Goal: Book appointment/travel/reservation

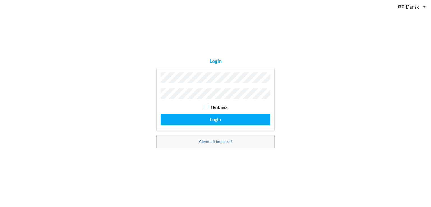
click at [207, 106] on input "checkbox" at bounding box center [206, 107] width 5 height 5
checkbox input "true"
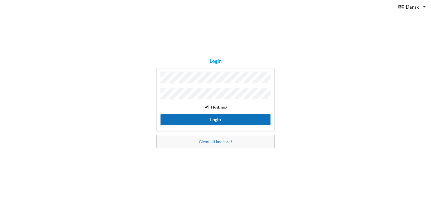
click at [201, 117] on button "Login" at bounding box center [215, 120] width 110 height 12
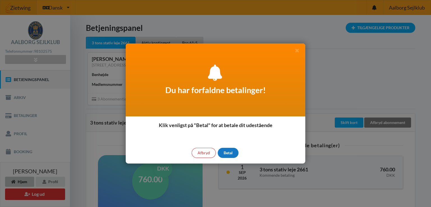
click at [228, 151] on div "Betal" at bounding box center [228, 153] width 21 height 10
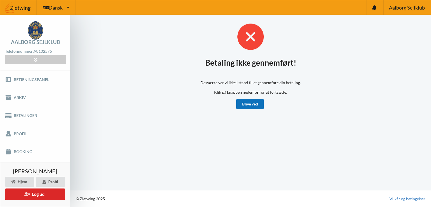
click at [250, 103] on link "Blive ved" at bounding box center [249, 104] width 27 height 10
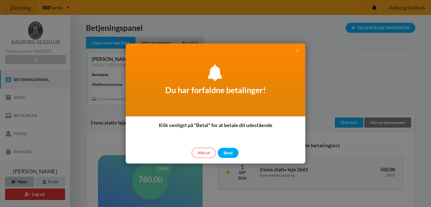
click at [27, 152] on div at bounding box center [215, 103] width 431 height 207
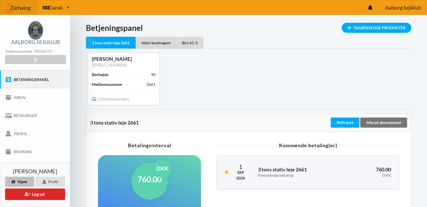
click at [27, 152] on link "Booking" at bounding box center [35, 152] width 70 height 18
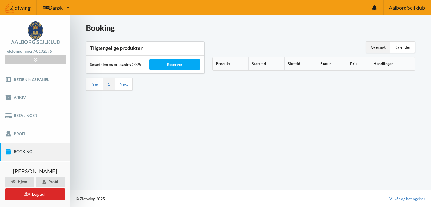
click at [27, 152] on link "Booking" at bounding box center [35, 152] width 70 height 18
click at [175, 63] on div "Reserver" at bounding box center [174, 64] width 51 height 10
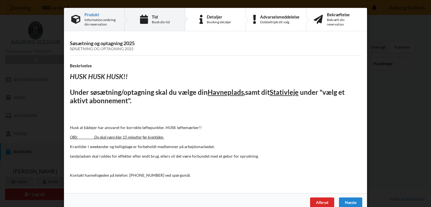
click at [156, 20] on div "Book din tid" at bounding box center [161, 22] width 18 height 4
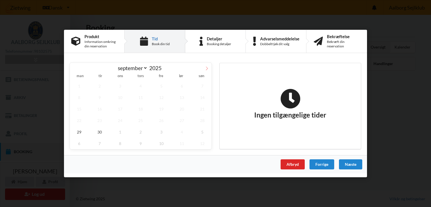
click at [207, 68] on icon at bounding box center [207, 68] width 4 height 4
click at [100, 85] on span "30" at bounding box center [99, 86] width 19 height 12
select select "8"
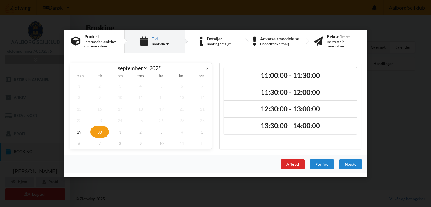
click at [99, 130] on span "30" at bounding box center [99, 132] width 19 height 12
click at [100, 131] on span "30" at bounding box center [99, 132] width 19 height 12
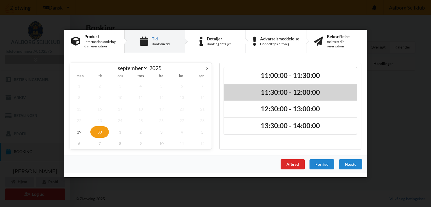
click at [276, 93] on h2 "11:30:00 - 12:00:00" at bounding box center [290, 92] width 125 height 9
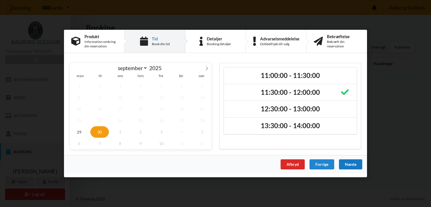
click at [346, 162] on div "Næste" at bounding box center [350, 164] width 23 height 10
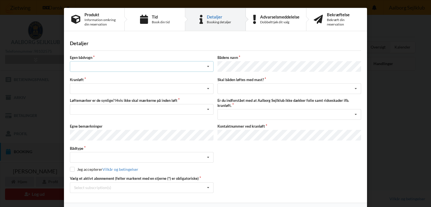
click at [208, 65] on icon at bounding box center [208, 66] width 8 height 10
click at [103, 97] on div "nej" at bounding box center [141, 97] width 143 height 10
click at [118, 85] on div "Søsætning Optagning" at bounding box center [142, 88] width 144 height 11
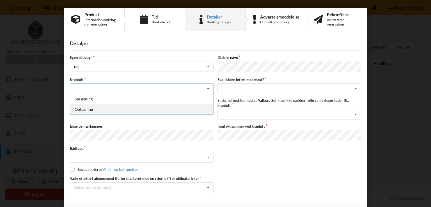
click at [86, 107] on div "Optagning" at bounding box center [141, 109] width 143 height 10
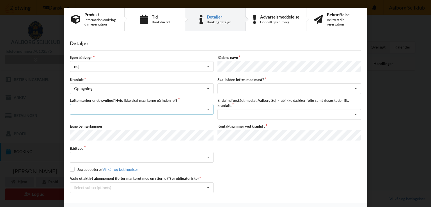
click at [100, 106] on div "Nej, jeg kontakter havnekontoret inden løft og får dem sat på Ja, mine mærker e…" at bounding box center [142, 109] width 144 height 11
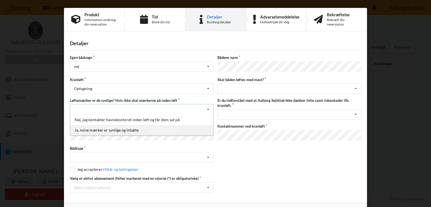
click at [100, 128] on div "Ja, mine mærker er synlige og intakte" at bounding box center [141, 130] width 143 height 10
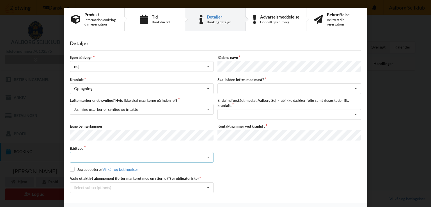
click at [97, 152] on div "Intet valgt Sejlbåd Motorbåd Motorsejler [PERSON_NAME]" at bounding box center [142, 157] width 144 height 11
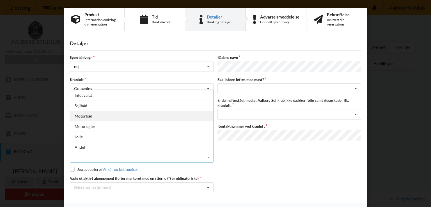
click at [84, 112] on div "Motorbåd" at bounding box center [141, 116] width 143 height 10
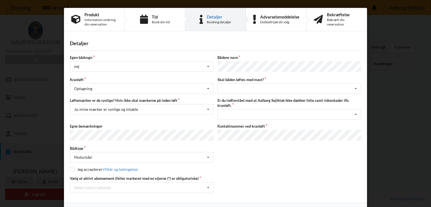
click at [249, 152] on div "Bådtype Motorbåd Intet valgt Sejlbåd Motorbåd Motorsejler Jolle Andet" at bounding box center [215, 154] width 295 height 17
click at [275, 84] on div "intet valg ja nej" at bounding box center [289, 88] width 144 height 11
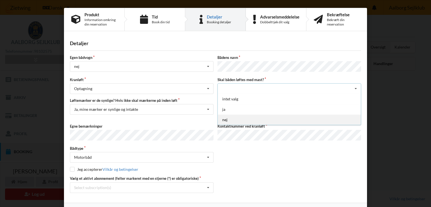
click at [239, 118] on div "nej" at bounding box center [289, 119] width 143 height 10
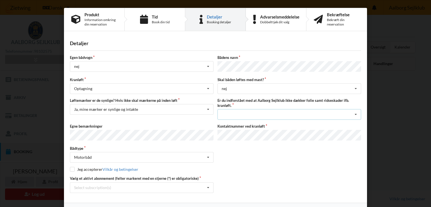
click at [244, 112] on div "Jeg har tæpper med og tager selv ansvaret for eventuelle folie samt ridseskader…" at bounding box center [289, 114] width 144 height 11
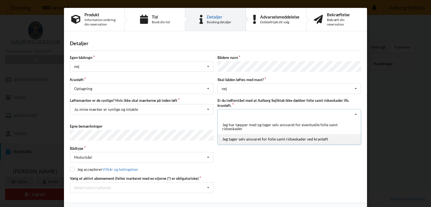
click at [251, 137] on div "Jeg tager selv ansvaret for folie samt ridseskader ved kranløft" at bounding box center [289, 139] width 143 height 10
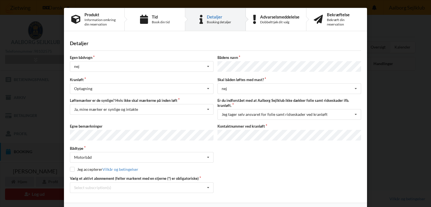
click at [284, 169] on div "Jeg accepterer Vilkår og betingelser" at bounding box center [215, 170] width 291 height 6
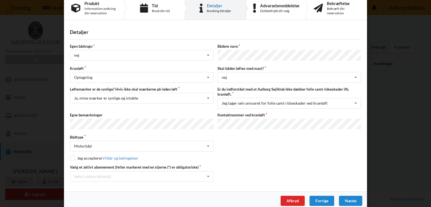
scroll to position [15, 0]
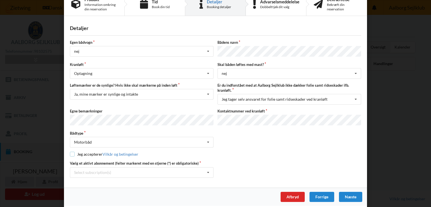
click at [72, 152] on input "checkbox" at bounding box center [72, 154] width 5 height 5
checkbox input "true"
click at [126, 169] on div "Select subscription(s) * 3 tons stativ leje 2661 Aktiv kontingent * Bro 61-5" at bounding box center [142, 172] width 144 height 11
click at [98, 180] on div "* 3 tons stativ leje 2661" at bounding box center [141, 183] width 143 height 10
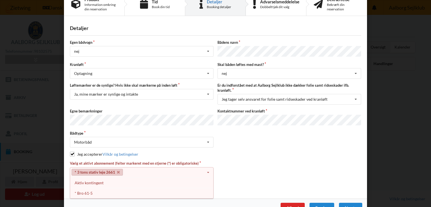
click at [98, 180] on div "Aktiv kontingent" at bounding box center [141, 183] width 143 height 10
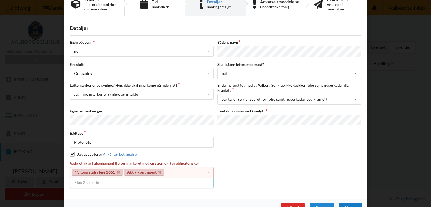
click at [346, 203] on div "Næste" at bounding box center [350, 208] width 23 height 10
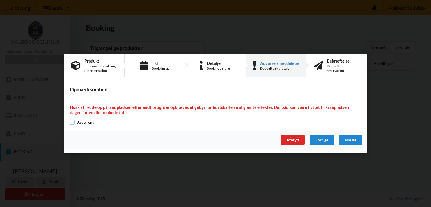
click at [72, 121] on input "checkbox" at bounding box center [72, 122] width 5 height 5
checkbox input "true"
click at [348, 138] on div "Næste" at bounding box center [350, 140] width 23 height 10
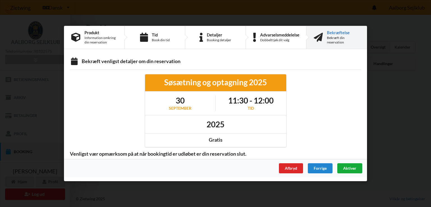
click at [348, 164] on div "Aktiver" at bounding box center [349, 168] width 25 height 10
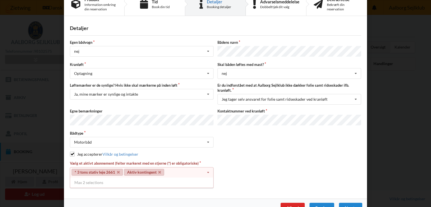
click at [99, 169] on link "* 3 tons stativ leje 2661" at bounding box center [97, 172] width 51 height 7
click at [100, 169] on link "* 3 tons stativ leje 2661" at bounding box center [97, 172] width 51 height 7
click at [208, 169] on icon at bounding box center [208, 172] width 8 height 10
click at [200, 182] on div "Vælg et aktivt abonnement (felter markeret med en stjerne (*) er obligatoriske)…" at bounding box center [142, 175] width 148 height 28
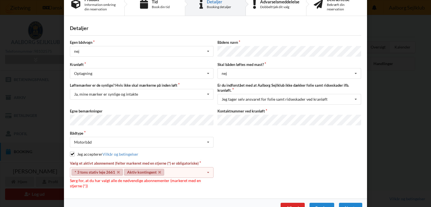
click at [200, 182] on div "Vælg et aktivt abonnement (felter markeret med en stjerne (*) er obligatoriske)…" at bounding box center [142, 175] width 148 height 28
click at [162, 161] on label "Vælg et aktivt abonnement (felter markeret med en stjerne (*) er obligatoriske)" at bounding box center [142, 163] width 144 height 5
click at [151, 162] on label "Vælg et aktivt abonnement (felter markeret med en stjerne (*) er obligatoriske)" at bounding box center [142, 163] width 144 height 5
click at [131, 169] on link "Aktiv kontingent" at bounding box center [144, 172] width 40 height 7
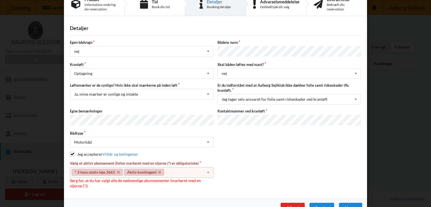
click at [131, 169] on link "Aktiv kontingent" at bounding box center [144, 172] width 40 height 7
click at [98, 169] on link "* 3 tons stativ leje 2661" at bounding box center [97, 172] width 51 height 7
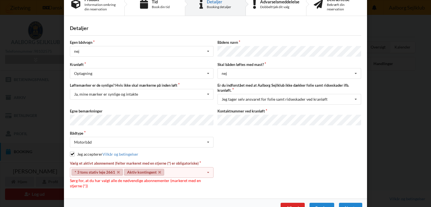
click at [98, 169] on link "* 3 tons stativ leje 2661" at bounding box center [97, 172] width 51 height 7
click at [148, 169] on link "Aktiv kontingent" at bounding box center [144, 172] width 40 height 7
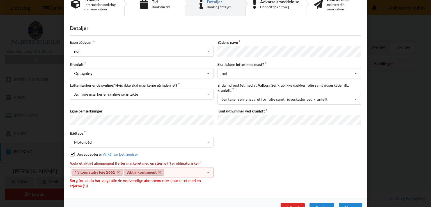
click at [207, 170] on icon at bounding box center [208, 172] width 8 height 10
click at [207, 169] on icon at bounding box center [208, 172] width 8 height 10
click at [207, 170] on icon at bounding box center [208, 172] width 8 height 10
click at [319, 203] on div "Forrige" at bounding box center [321, 208] width 25 height 10
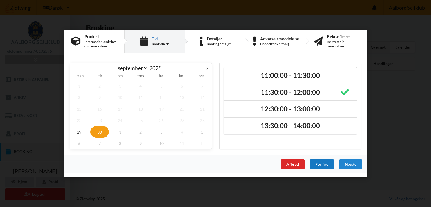
click at [320, 162] on div "Forrige" at bounding box center [321, 164] width 25 height 10
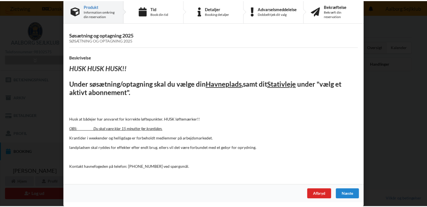
scroll to position [4, 0]
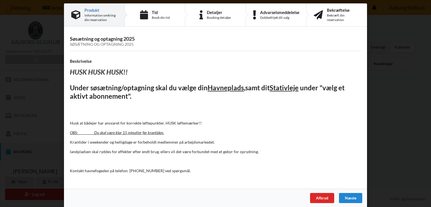
click at [320, 162] on p at bounding box center [215, 161] width 291 height 6
click at [343, 196] on div "Næste" at bounding box center [350, 198] width 23 height 10
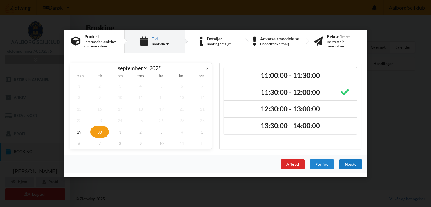
click at [350, 162] on div "Næste" at bounding box center [350, 164] width 23 height 10
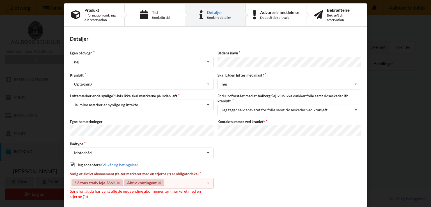
click at [101, 180] on link "* 3 tons stativ leje 2661" at bounding box center [97, 183] width 51 height 7
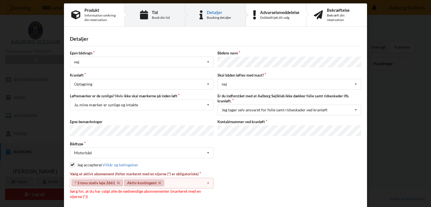
click at [149, 12] on div "Tid Book din tid" at bounding box center [155, 15] width 61 height 23
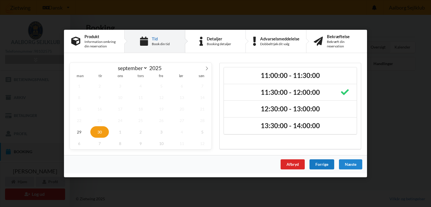
click at [320, 163] on div "Forrige" at bounding box center [321, 164] width 25 height 10
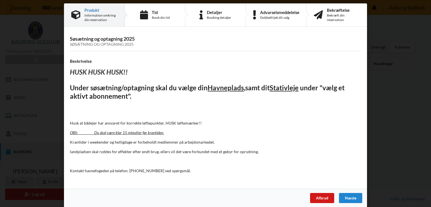
click at [320, 193] on div "Afbryd" at bounding box center [322, 198] width 24 height 10
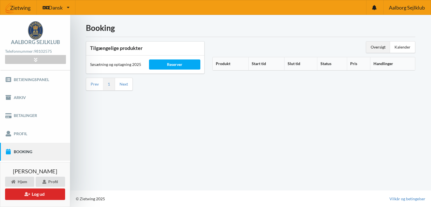
click at [42, 148] on link "Booking" at bounding box center [35, 152] width 70 height 18
click at [42, 149] on link "Booking" at bounding box center [35, 152] width 70 height 18
click at [223, 63] on th "Produkt" at bounding box center [231, 63] width 36 height 13
click at [223, 63] on th "Produkt" at bounding box center [234, 63] width 43 height 13
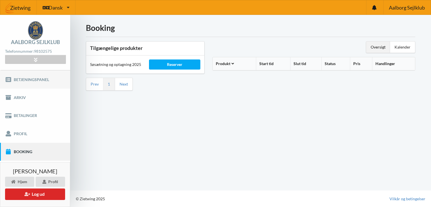
click at [33, 78] on link "Betjeningspanel" at bounding box center [35, 79] width 70 height 18
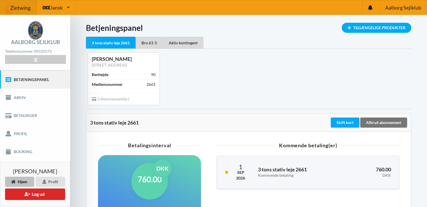
click at [109, 100] on span "3 Abonnement(er)" at bounding box center [110, 99] width 37 height 5
click at [373, 26] on div "Tilgængelige Produkter" at bounding box center [376, 28] width 70 height 10
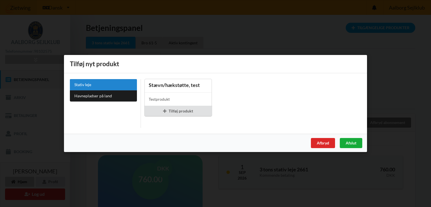
click at [350, 143] on div "Afslut" at bounding box center [351, 143] width 22 height 10
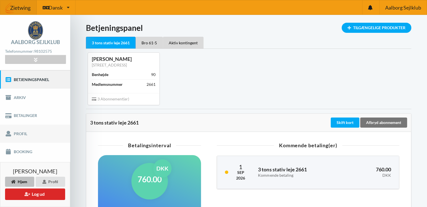
click at [20, 133] on link "Profil" at bounding box center [35, 134] width 70 height 18
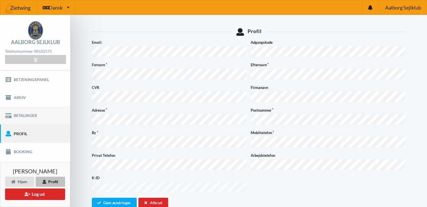
click at [25, 112] on link "Betalinger" at bounding box center [35, 116] width 70 height 18
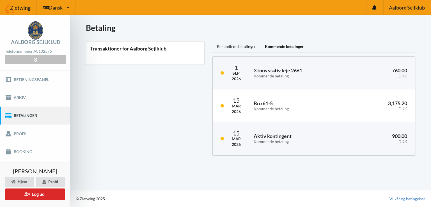
click at [40, 57] on div at bounding box center [35, 59] width 61 height 9
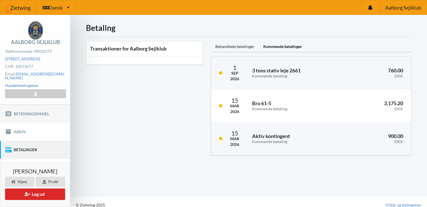
click at [31, 108] on link "Betjeningspanel" at bounding box center [35, 114] width 70 height 18
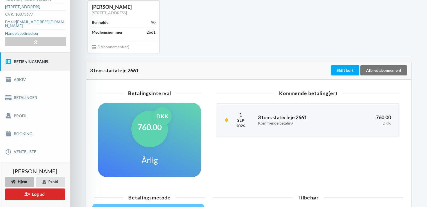
scroll to position [48, 0]
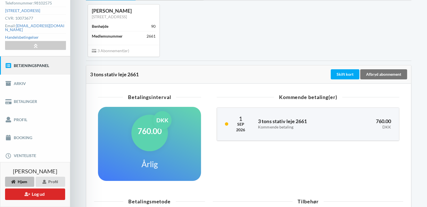
click at [114, 52] on span "3 Abonnement(er)" at bounding box center [110, 50] width 37 height 5
drag, startPoint x: 114, startPoint y: 52, endPoint x: 107, endPoint y: 50, distance: 7.6
click at [107, 50] on span "3 Abonnement(er)" at bounding box center [110, 50] width 37 height 5
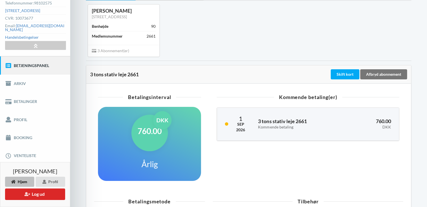
click at [107, 50] on span "3 Abonnement(er)" at bounding box center [110, 50] width 37 height 5
click at [119, 52] on span "3 Abonnement(er)" at bounding box center [110, 50] width 37 height 5
click at [29, 114] on link "Profil" at bounding box center [35, 120] width 70 height 18
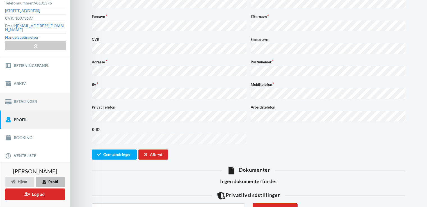
click at [29, 97] on link "Betalinger" at bounding box center [35, 102] width 70 height 18
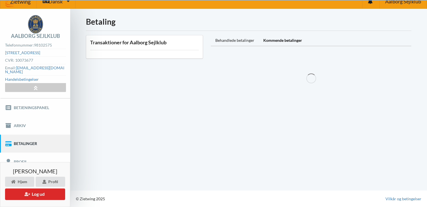
scroll to position [2, 0]
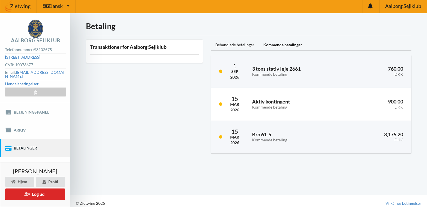
click at [66, 180] on div "[PERSON_NAME] Hjem Profil Log ud" at bounding box center [35, 184] width 70 height 45
drag, startPoint x: 66, startPoint y: 180, endPoint x: 66, endPoint y: 184, distance: 4.2
click at [66, 184] on div "[PERSON_NAME] Hjem Profil Log ud" at bounding box center [35, 184] width 70 height 45
click at [39, 106] on link "Betjeningspanel" at bounding box center [35, 112] width 70 height 18
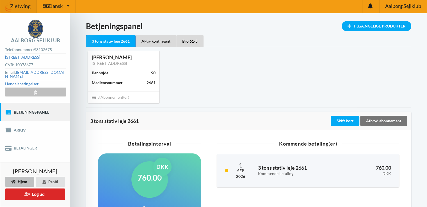
click at [38, 90] on icon at bounding box center [35, 92] width 6 height 5
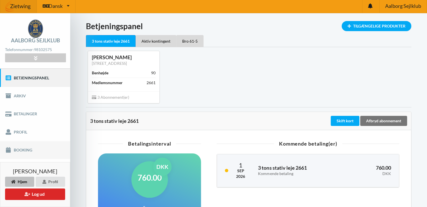
click at [24, 150] on link "Booking" at bounding box center [35, 150] width 70 height 18
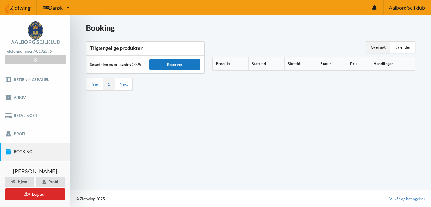
click at [177, 60] on div "Reserver" at bounding box center [174, 64] width 51 height 10
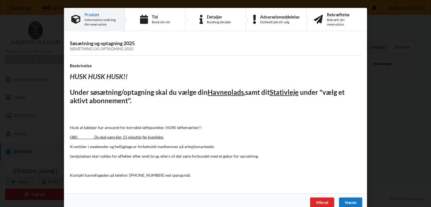
click at [348, 199] on div "Næste" at bounding box center [350, 202] width 23 height 10
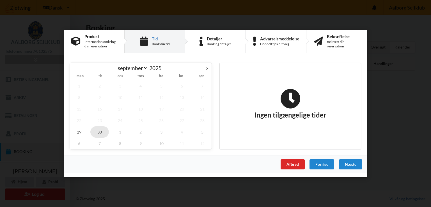
click at [99, 130] on span "30" at bounding box center [99, 132] width 19 height 12
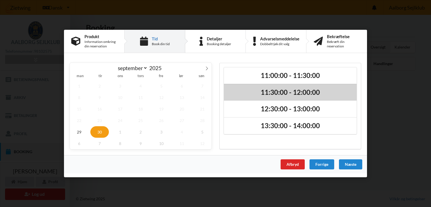
click at [245, 93] on h2 "11:30:00 - 12:00:00" at bounding box center [290, 92] width 125 height 9
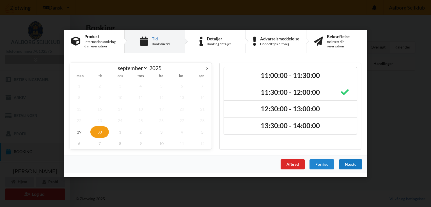
click at [349, 162] on div "Næste" at bounding box center [350, 164] width 23 height 10
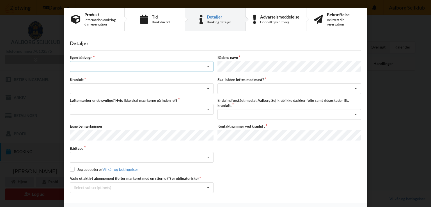
click at [104, 64] on div "Intet valg ja nej" at bounding box center [142, 66] width 144 height 11
click at [82, 98] on div "nej" at bounding box center [141, 97] width 143 height 10
click at [102, 87] on div "Søsætning Optagning" at bounding box center [142, 88] width 144 height 11
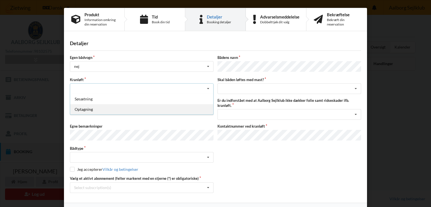
click at [85, 106] on div "Optagning" at bounding box center [141, 109] width 143 height 10
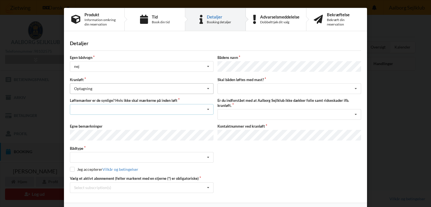
click at [85, 106] on div "Nej, jeg kontakter havnekontoret inden løft og får dem sat på Ja, mine mærker e…" at bounding box center [142, 109] width 144 height 11
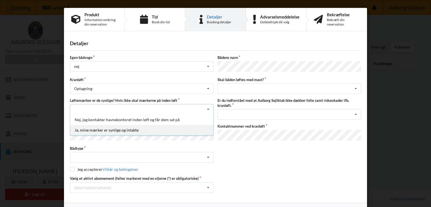
click at [89, 128] on div "Ja, mine mærker er synlige og intakte" at bounding box center [141, 130] width 143 height 10
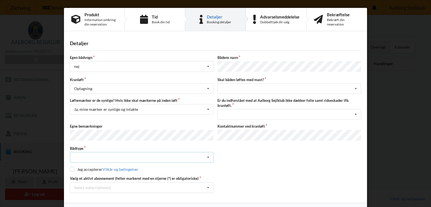
click at [91, 153] on div "Intet valgt Sejlbåd Motorbåd Motorsejler [PERSON_NAME]" at bounding box center [142, 157] width 144 height 11
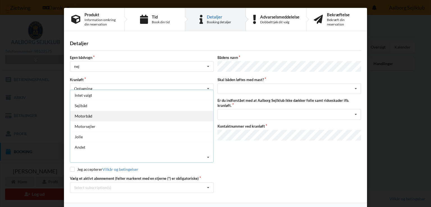
click at [84, 113] on div "Motorbåd" at bounding box center [141, 116] width 143 height 10
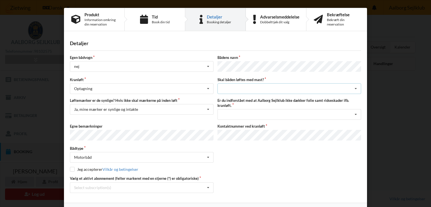
click at [251, 84] on div "intet valg ja nej" at bounding box center [289, 88] width 144 height 11
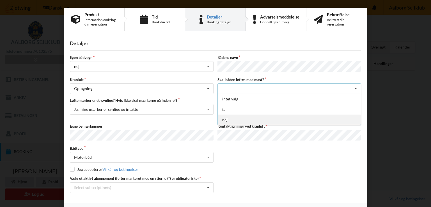
click at [241, 116] on div "nej" at bounding box center [289, 119] width 143 height 10
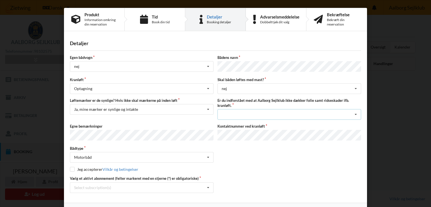
click at [241, 116] on div "Jeg har tæpper med og tager selv ansvaret for eventuelle folie samt ridseskader…" at bounding box center [289, 114] width 144 height 11
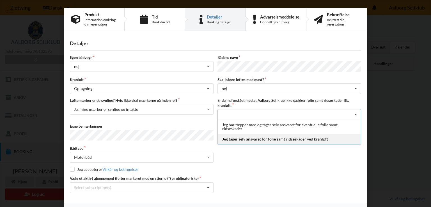
click at [228, 137] on div "Jeg tager selv ansvaret for folie samt ridseskader ved kranløft" at bounding box center [289, 139] width 143 height 10
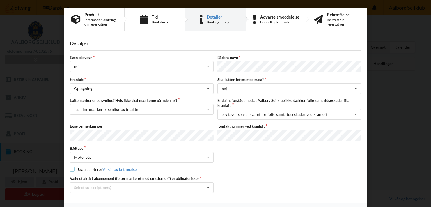
click at [72, 167] on input "checkbox" at bounding box center [72, 169] width 5 height 5
checkbox input "true"
click at [159, 183] on div "Select subscription(s) * 3 tons stativ leje 2661 Aktiv kontingent * Bro 61-5" at bounding box center [142, 187] width 144 height 11
click at [87, 175] on div "* Bro 61-5" at bounding box center [141, 177] width 143 height 10
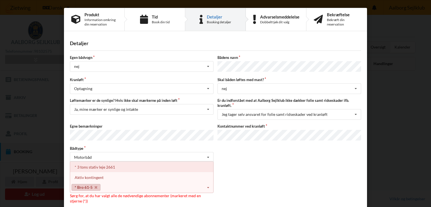
click at [89, 163] on div "* 3 tons stativ leje 2661" at bounding box center [141, 167] width 143 height 10
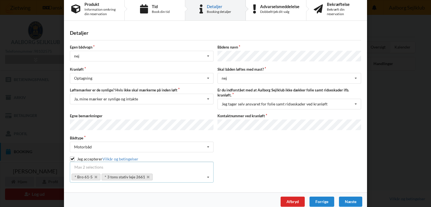
scroll to position [15, 0]
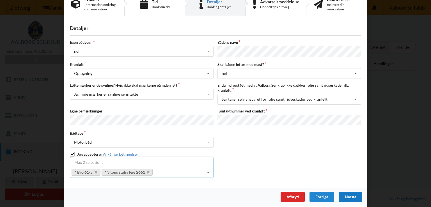
click at [349, 192] on div "Næste" at bounding box center [350, 197] width 23 height 10
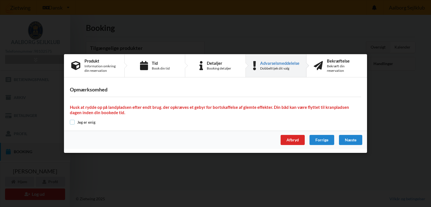
click at [72, 120] on input "checkbox" at bounding box center [72, 122] width 5 height 5
checkbox input "true"
click at [350, 139] on div "Næste" at bounding box center [350, 140] width 23 height 10
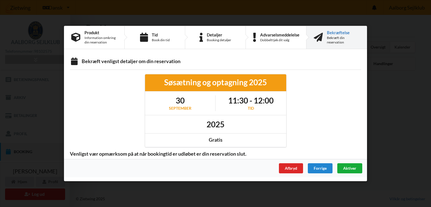
click at [348, 166] on span "Aktiver" at bounding box center [349, 168] width 13 height 5
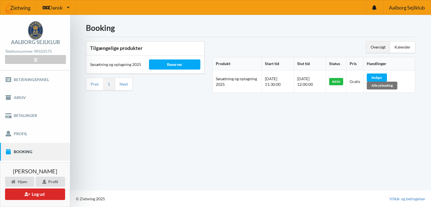
click at [341, 81] on div "Aktiv" at bounding box center [336, 81] width 14 height 7
click at [340, 82] on div "Aktiv" at bounding box center [336, 81] width 14 height 7
click at [340, 78] on div "Aktiv" at bounding box center [336, 81] width 14 height 7
click at [341, 82] on div "Aktiv" at bounding box center [336, 81] width 14 height 7
click at [380, 75] on div "Rediger" at bounding box center [377, 77] width 20 height 8
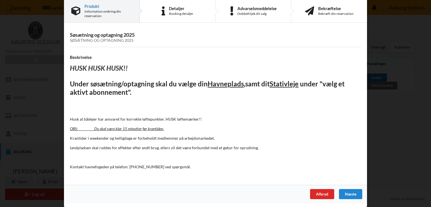
scroll to position [0, 0]
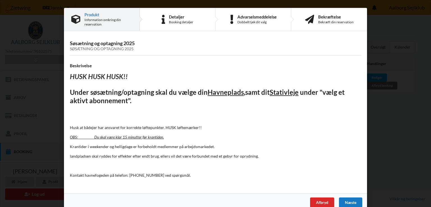
click at [348, 200] on div "Næste" at bounding box center [350, 202] width 23 height 10
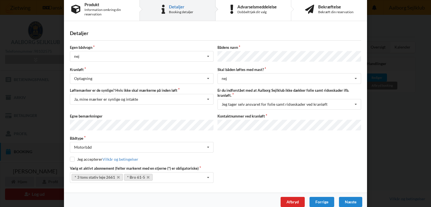
scroll to position [15, 0]
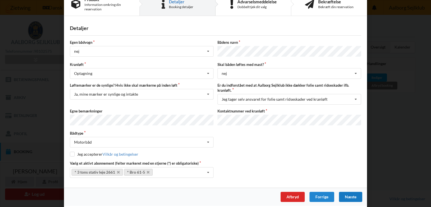
click at [349, 192] on div "Næste" at bounding box center [350, 197] width 23 height 10
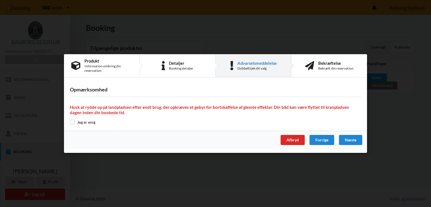
click at [72, 120] on input "checkbox" at bounding box center [72, 122] width 5 height 5
checkbox input "true"
click at [350, 139] on div "Næste" at bounding box center [350, 140] width 23 height 10
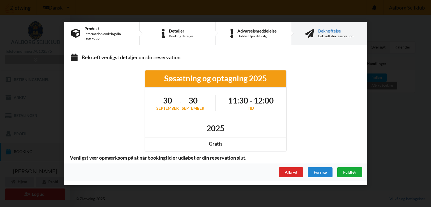
click at [350, 170] on span "Fuldfør" at bounding box center [349, 172] width 13 height 5
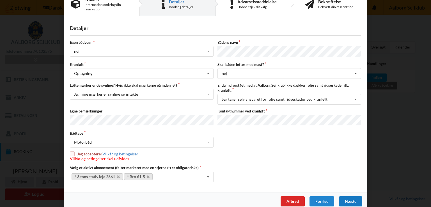
click at [72, 151] on input "checkbox" at bounding box center [72, 153] width 5 height 5
checkbox input "true"
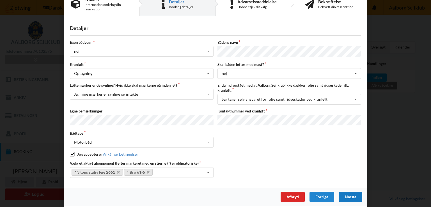
click at [344, 192] on div "Næste" at bounding box center [350, 197] width 23 height 10
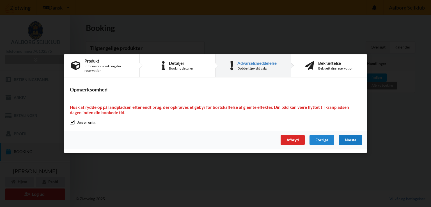
click at [350, 140] on div "Næste" at bounding box center [350, 140] width 23 height 10
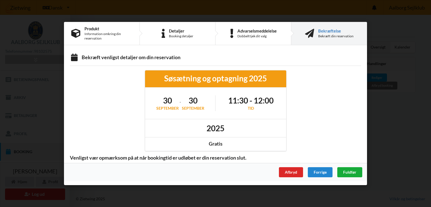
click at [348, 171] on span "Fuldfør" at bounding box center [349, 172] width 13 height 5
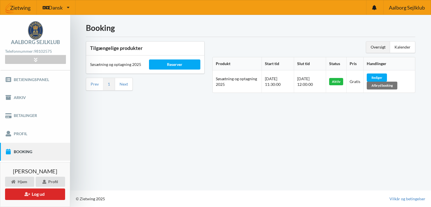
click at [390, 149] on div "Booking Tilgængelige produkter Søsætning og optagning 2025 Reserver Prev 1 Next…" at bounding box center [250, 103] width 361 height 176
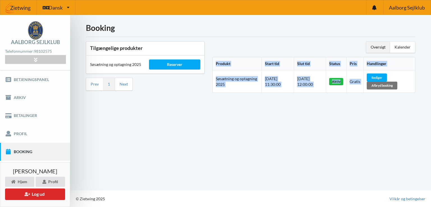
click at [390, 149] on div "Booking Tilgængelige produkter Søsætning og optagning 2025 Reserver Prev 1 Next…" at bounding box center [250, 103] width 361 height 176
click at [403, 198] on link "Vilkår og betingelser" at bounding box center [407, 199] width 36 height 6
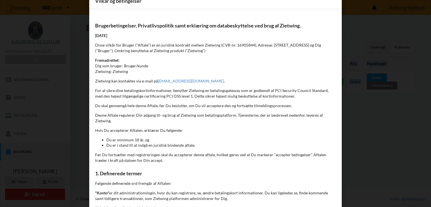
scroll to position [2, 0]
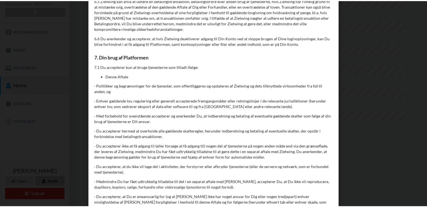
scroll to position [1023, 0]
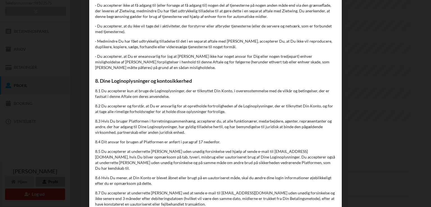
drag, startPoint x: 428, startPoint y: 100, endPoint x: 431, endPoint y: 29, distance: 70.8
click at [431, 29] on div "Handelsbetingelser Ved at benytte dig af Virksomhedens juridiske navn services …" at bounding box center [215, 103] width 431 height 207
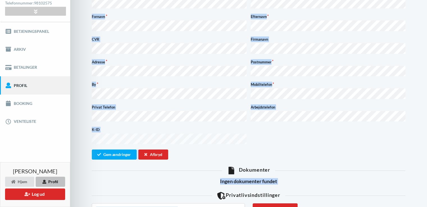
scroll to position [198, 0]
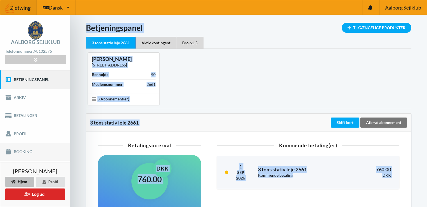
click at [21, 150] on link "Booking" at bounding box center [35, 152] width 70 height 18
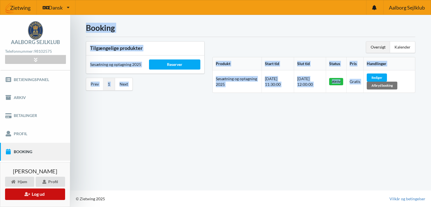
click at [33, 192] on button "Log ud" at bounding box center [35, 195] width 60 height 12
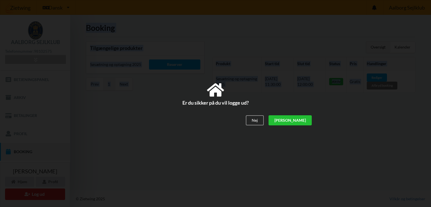
click at [304, 119] on div "[PERSON_NAME]" at bounding box center [289, 121] width 43 height 10
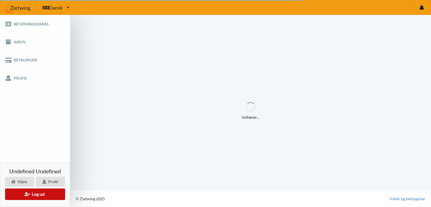
click at [30, 194] on button "Log ud" at bounding box center [35, 195] width 60 height 12
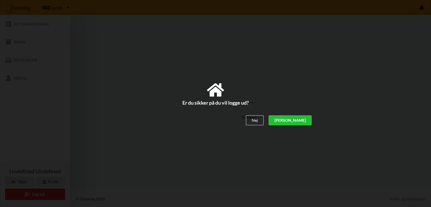
click at [306, 119] on div "[PERSON_NAME]" at bounding box center [289, 121] width 43 height 10
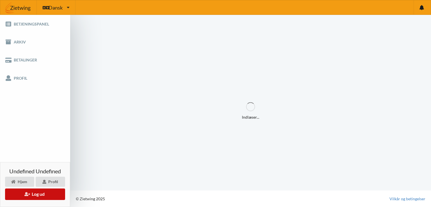
click at [40, 194] on button "Log ud" at bounding box center [35, 195] width 60 height 12
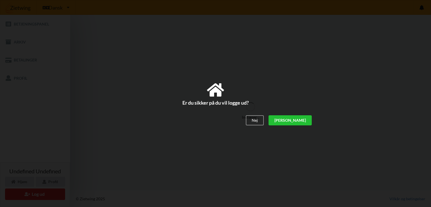
click at [304, 121] on div "[PERSON_NAME]" at bounding box center [289, 121] width 43 height 10
